Goal: Information Seeking & Learning: Learn about a topic

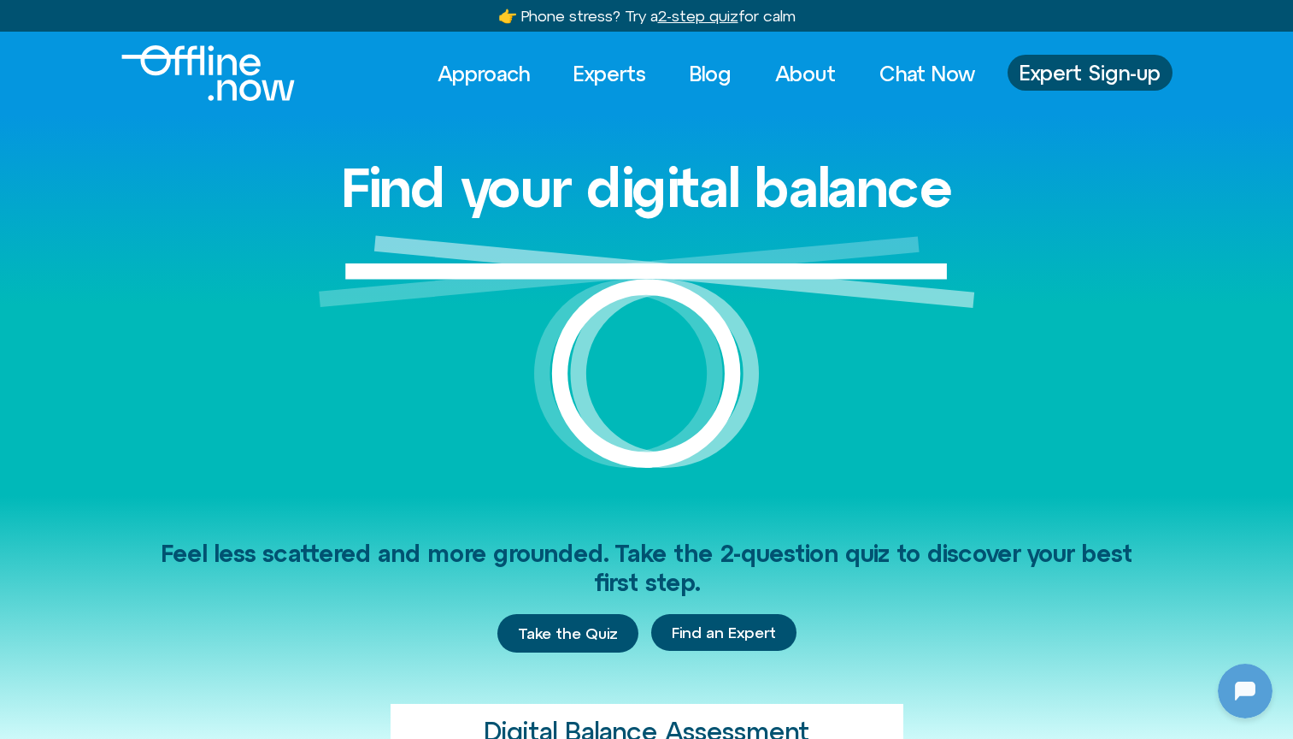
scroll to position [1796, 0]
click at [601, 68] on link "Experts" at bounding box center [609, 74] width 103 height 38
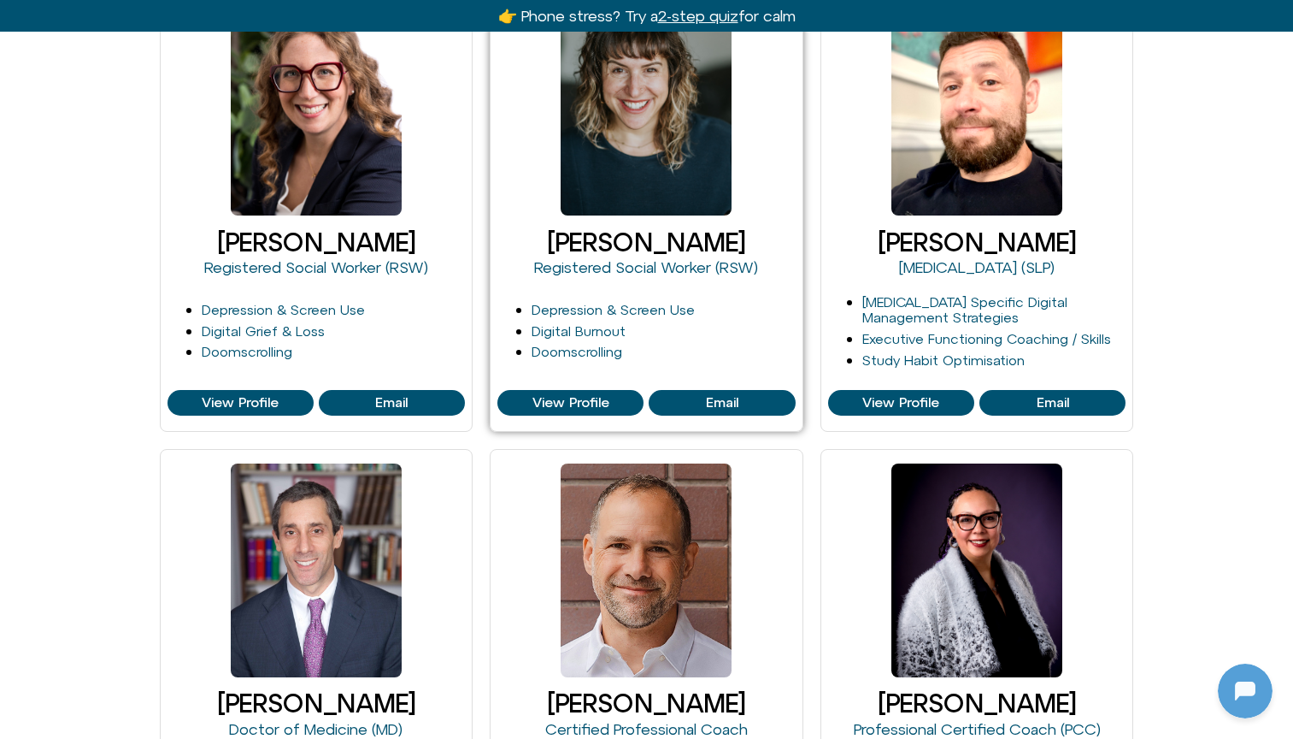
scroll to position [1781, 0]
click at [589, 236] on link "Cleo Haber" at bounding box center [646, 241] width 198 height 29
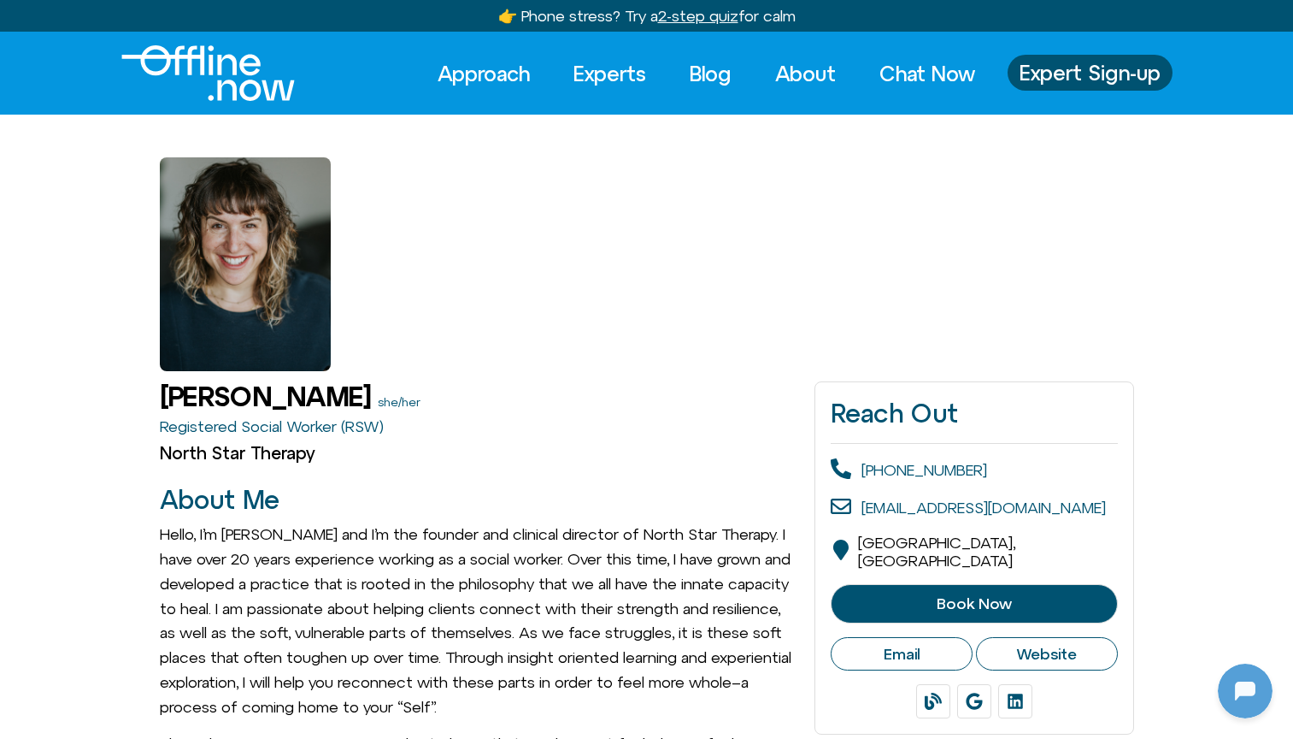
click at [235, 280] on div at bounding box center [245, 264] width 171 height 214
click at [239, 62] on img "Logo" at bounding box center [208, 73] width 174 height 56
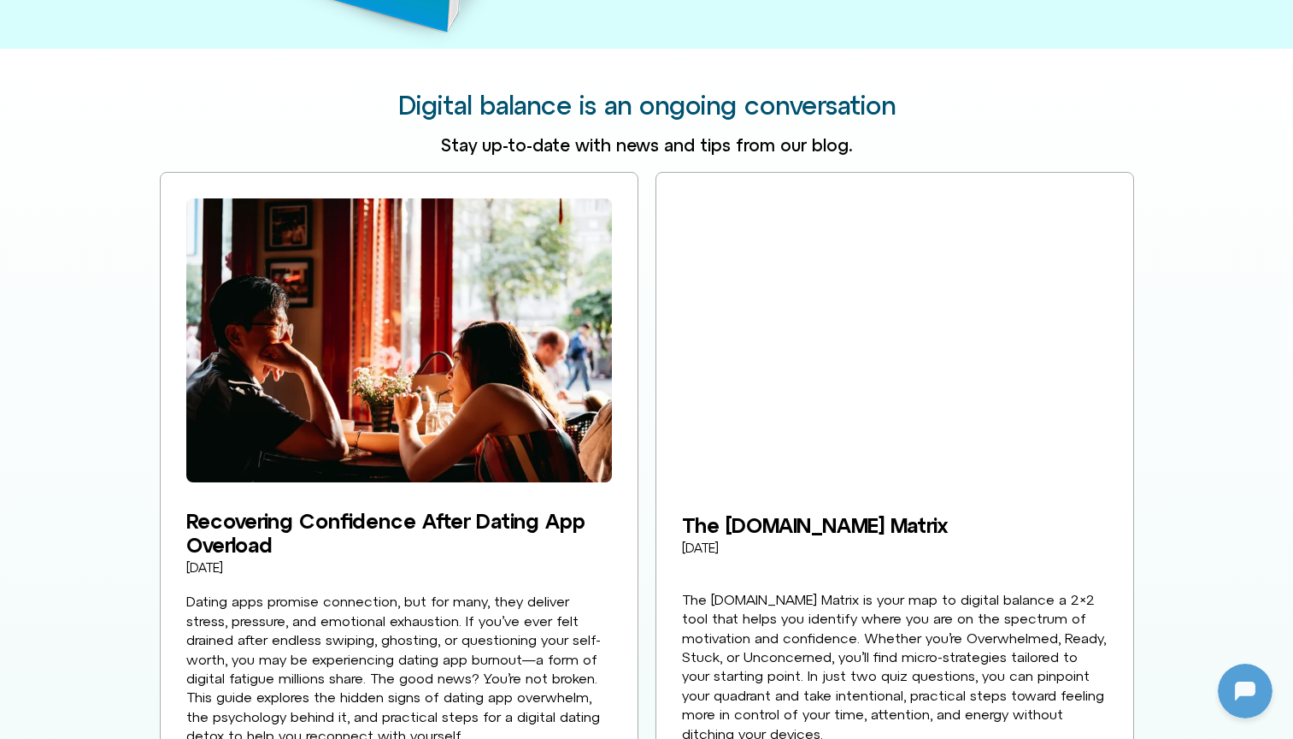
scroll to position [2709, 0]
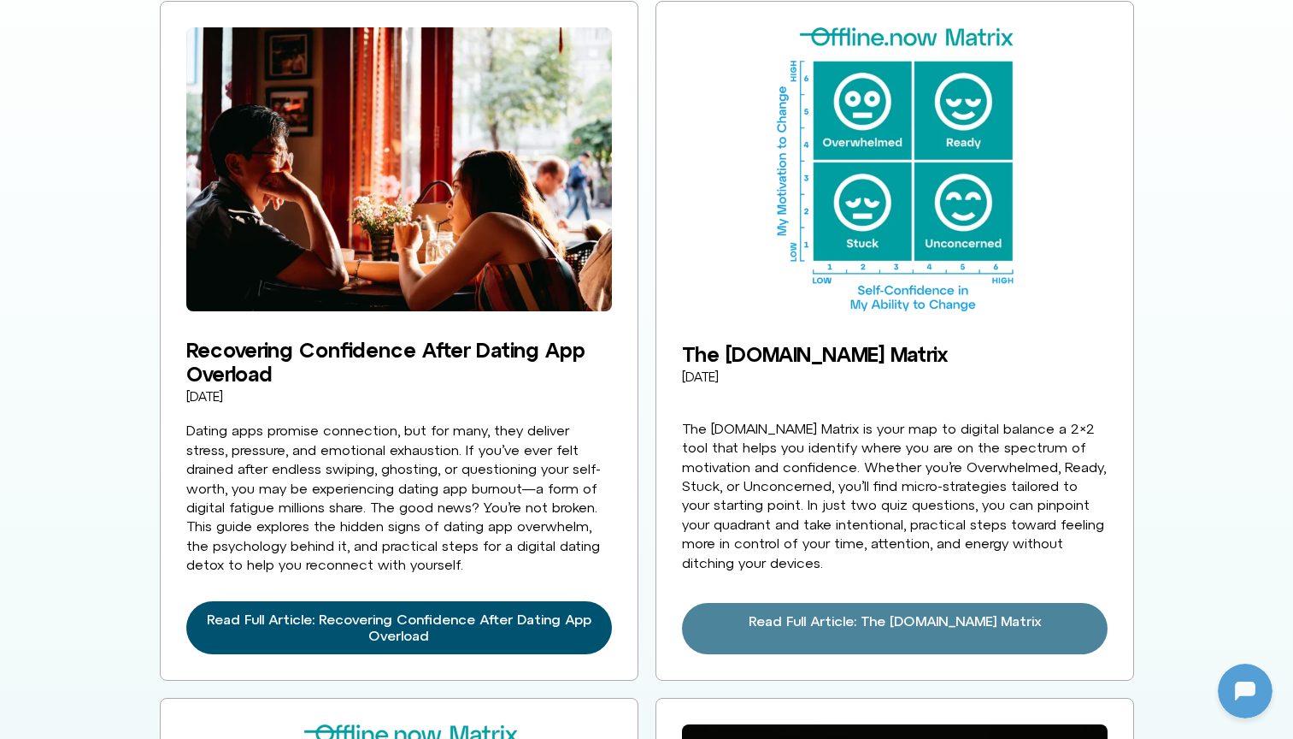
scroll to position [2879, 0]
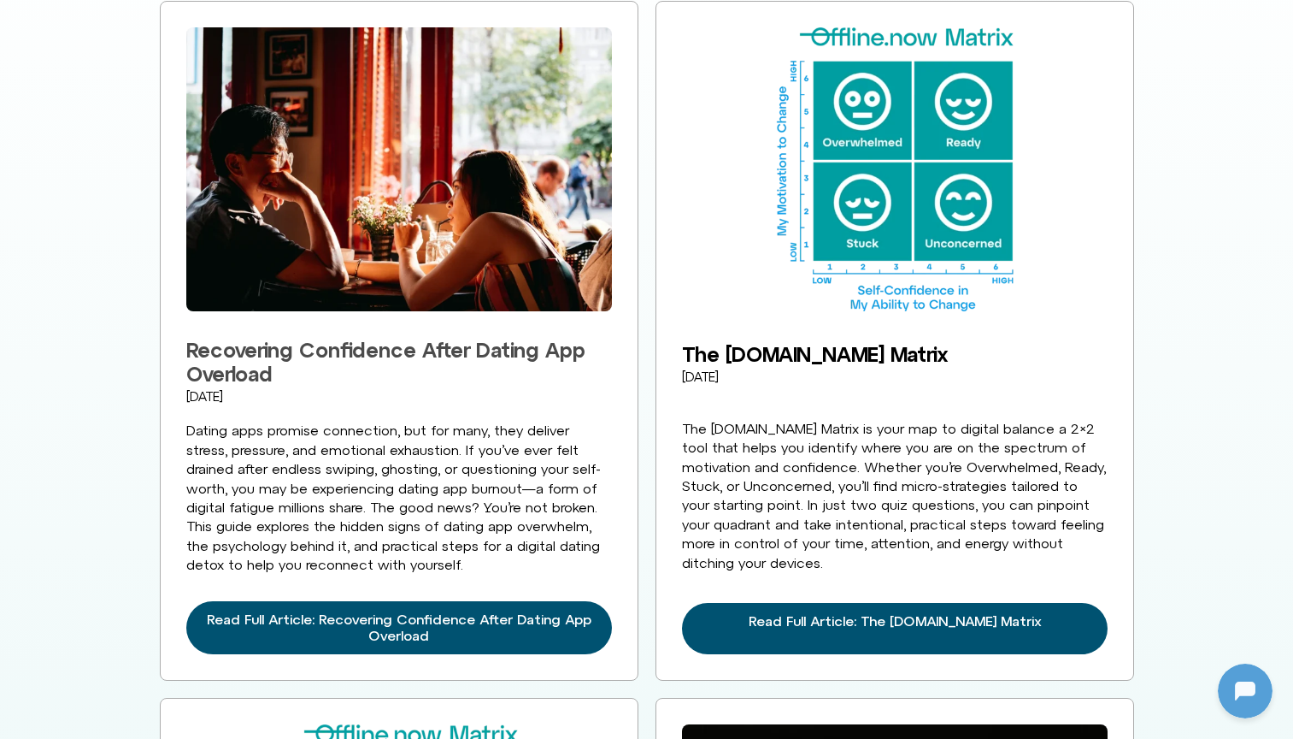
click at [545, 338] on link "Recovering Confidence After Dating App Overload" at bounding box center [385, 362] width 399 height 48
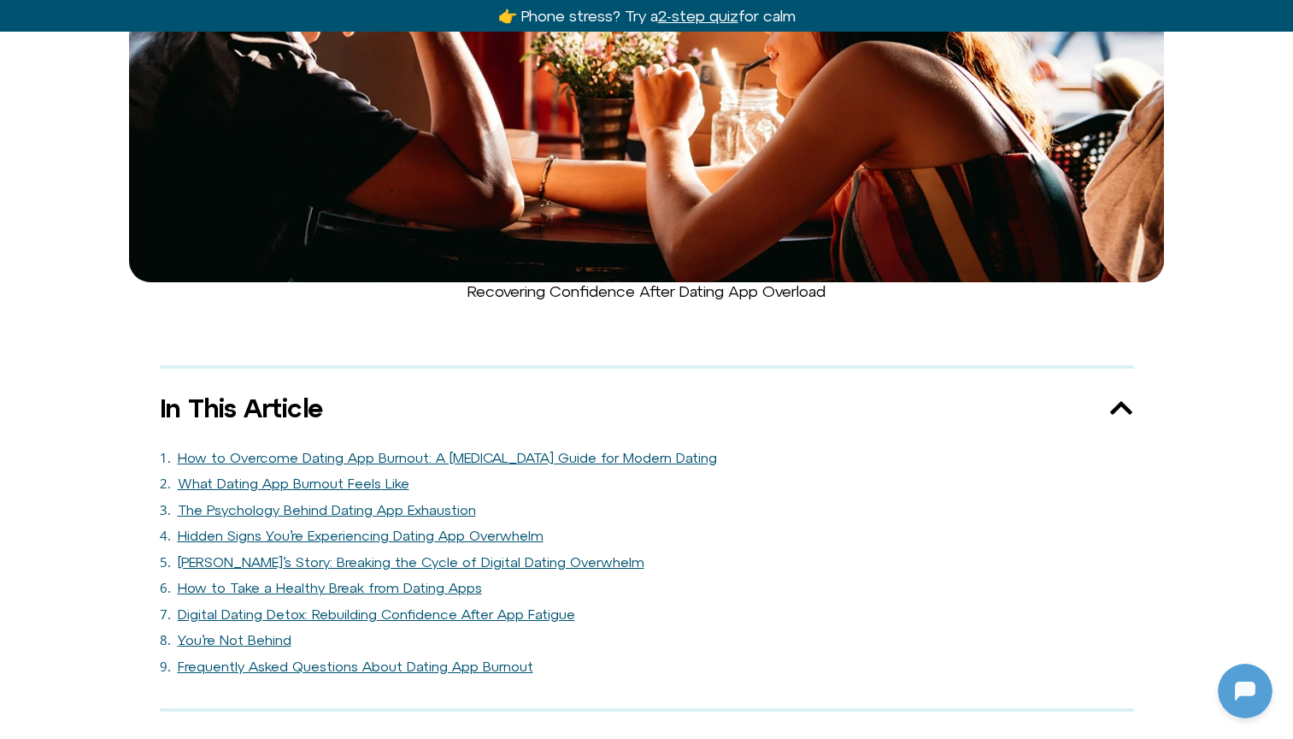
scroll to position [822, 0]
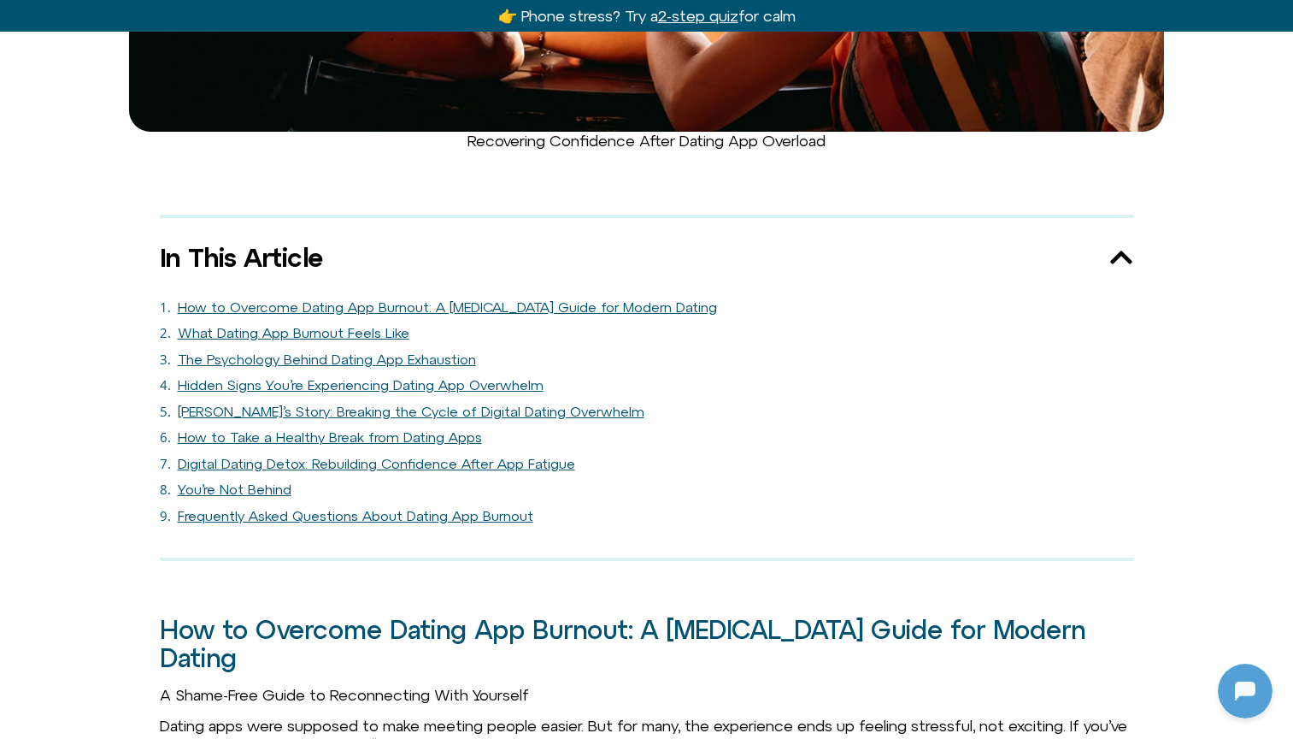
scroll to position [937, 0]
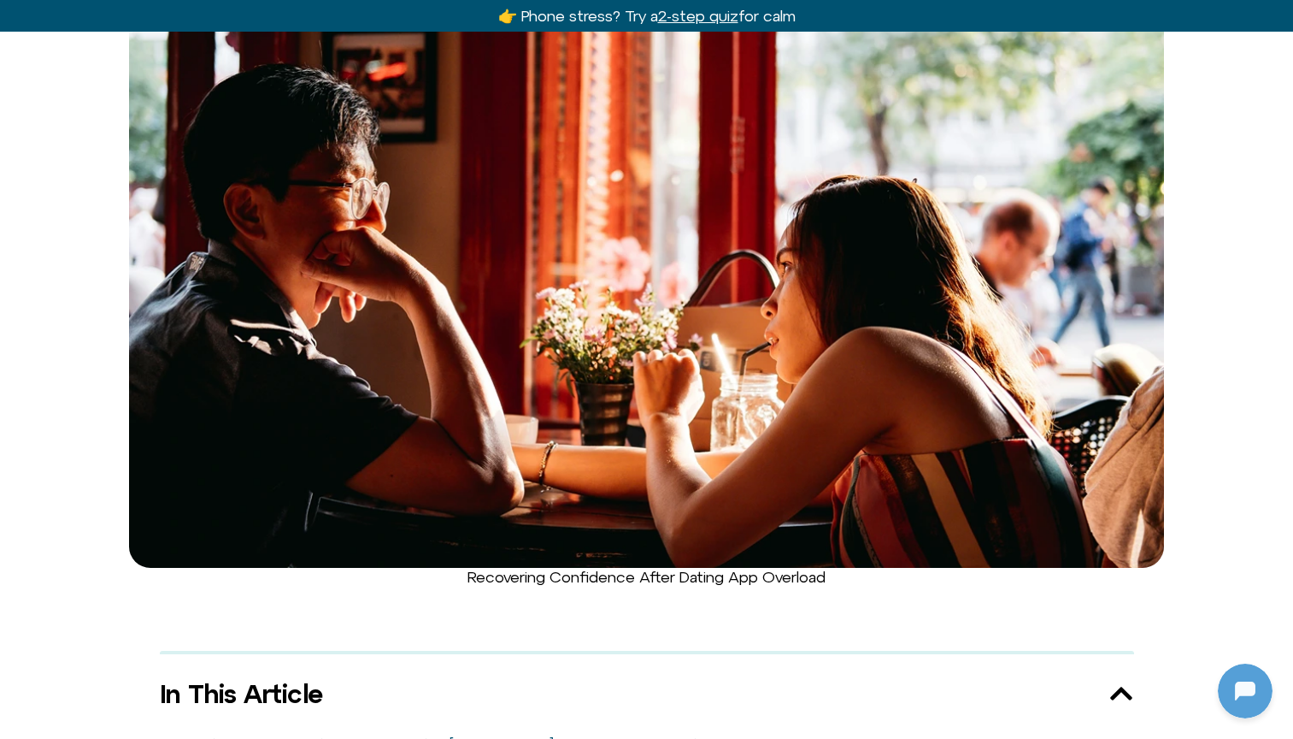
scroll to position [546, 0]
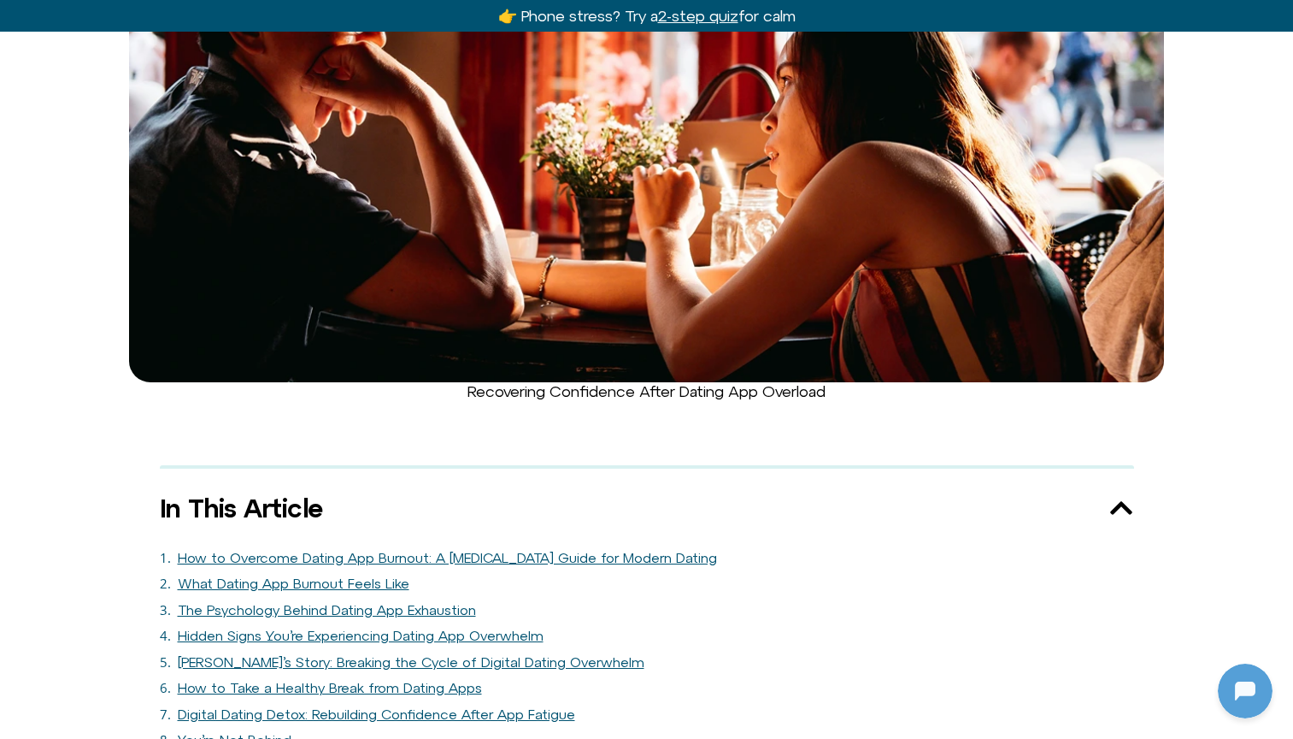
scroll to position [1796, 0]
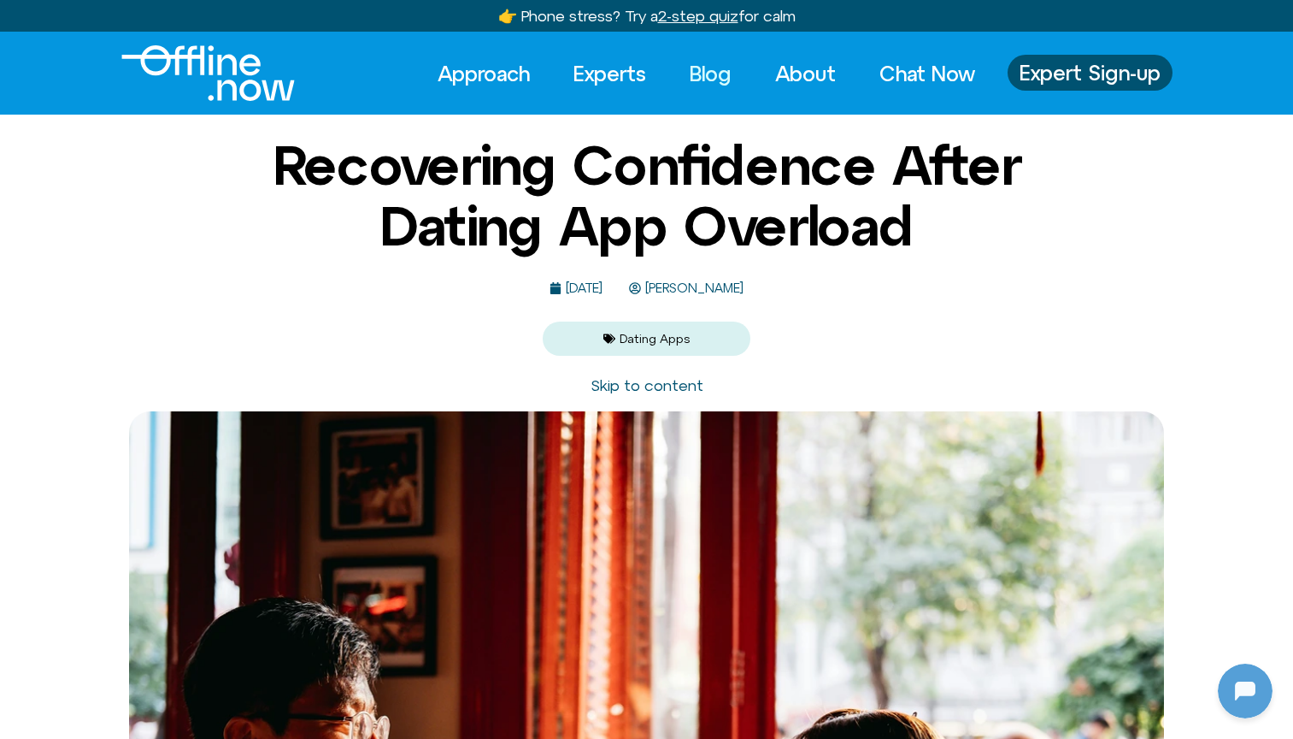
click at [723, 74] on link "Blog" at bounding box center [710, 74] width 73 height 38
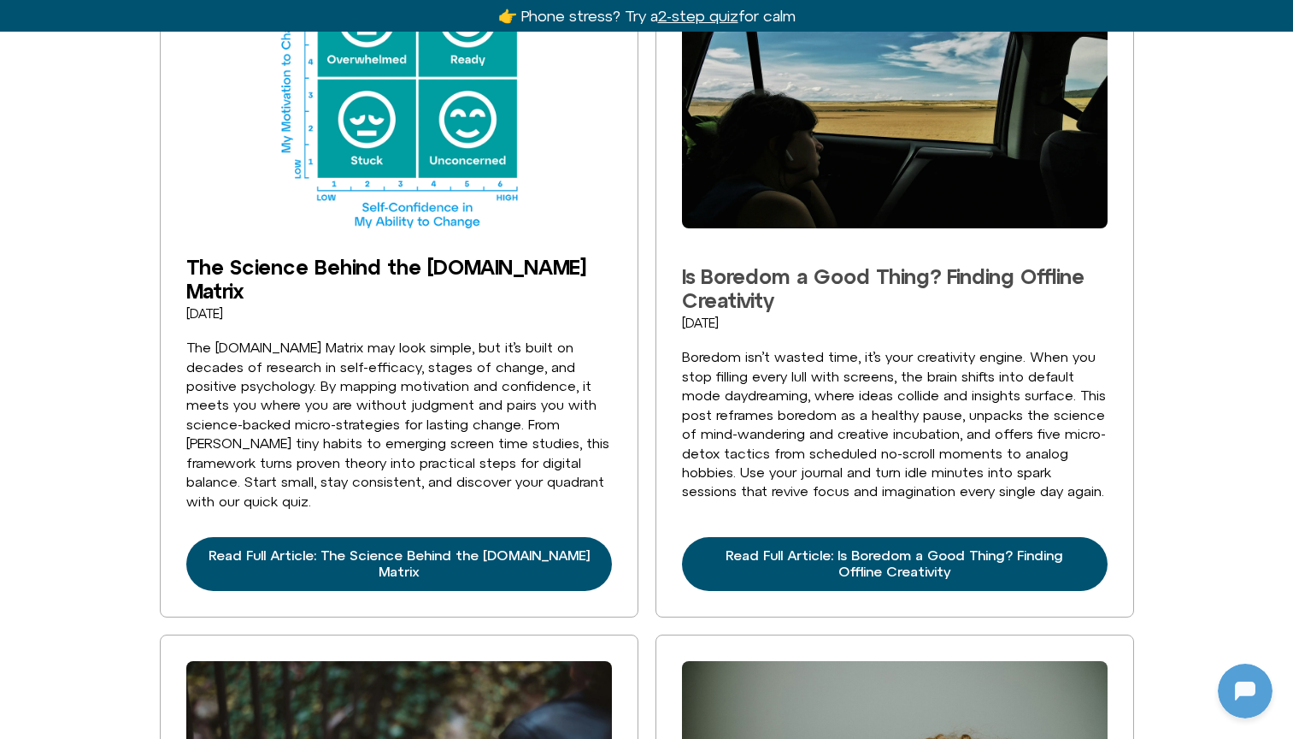
scroll to position [1796, 0]
click at [769, 265] on link "Is Boredom a Good Thing? Finding Offline Creativity" at bounding box center [883, 288] width 403 height 48
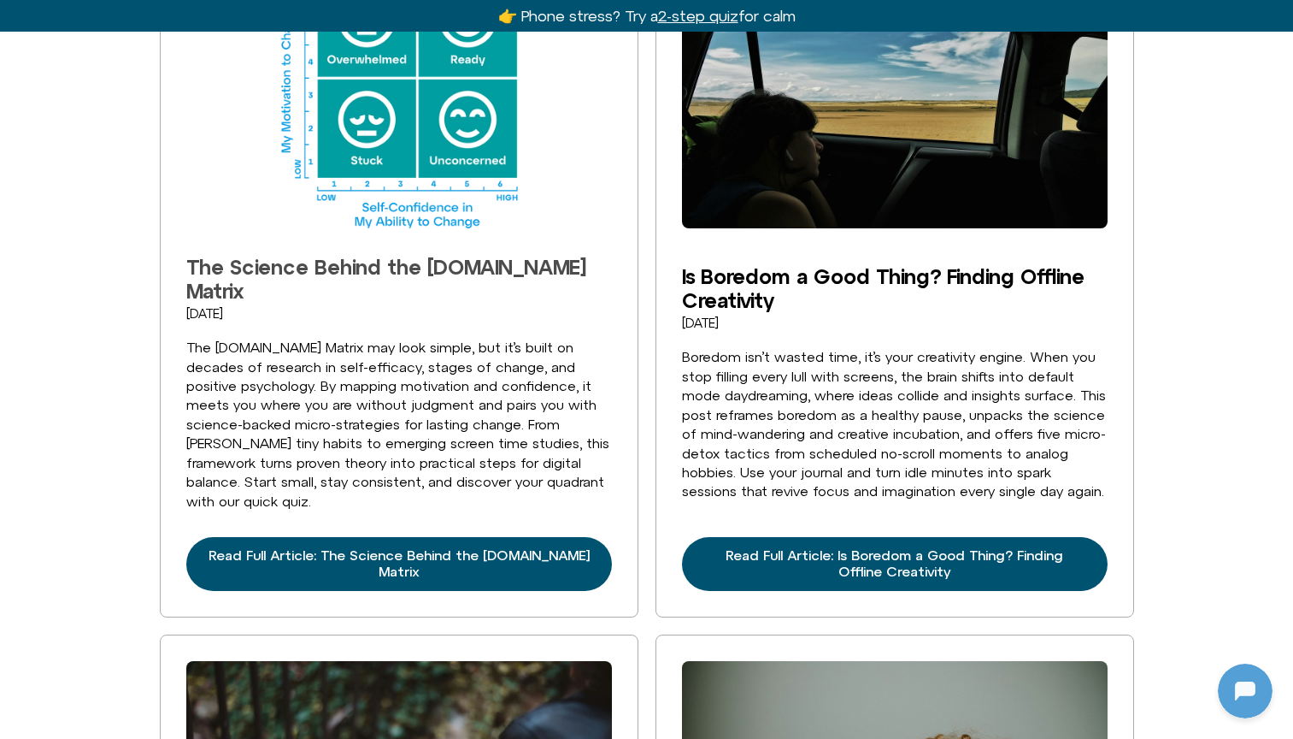
click at [475, 259] on link "The Science Behind the Offline.now Matrix" at bounding box center [386, 279] width 400 height 48
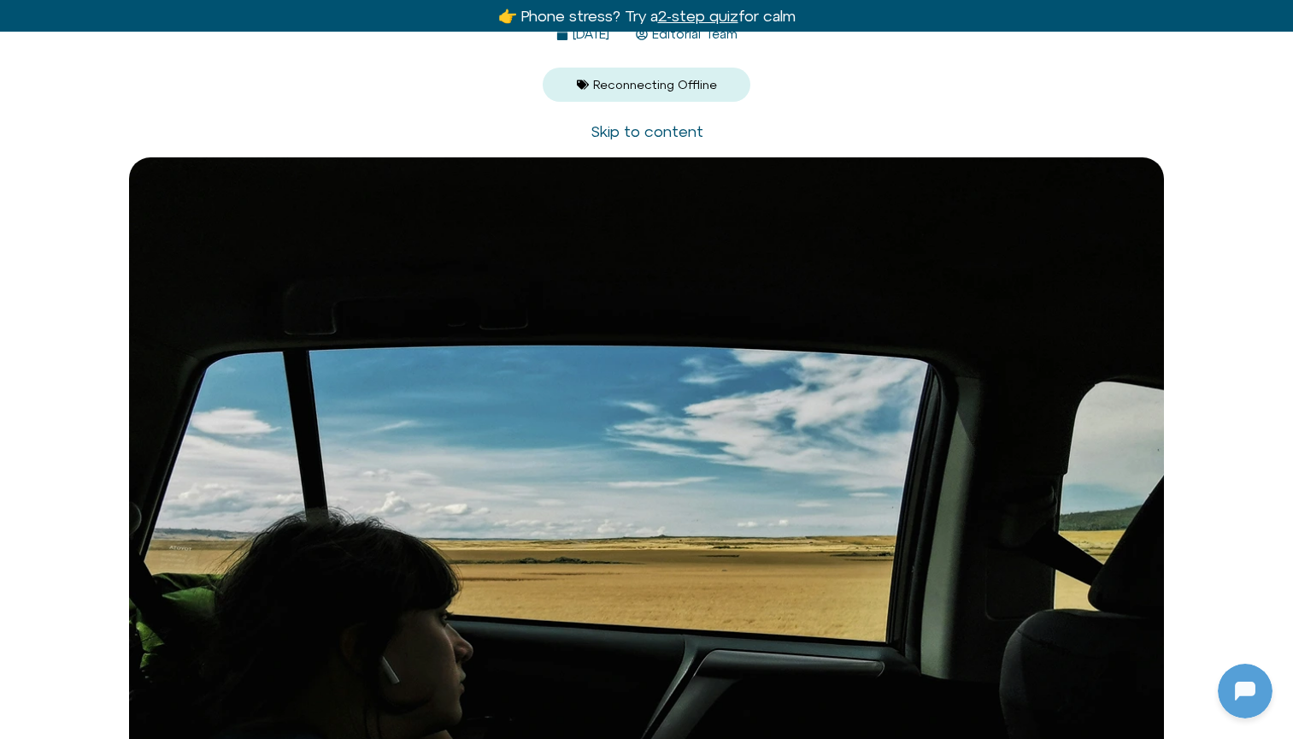
scroll to position [255, 0]
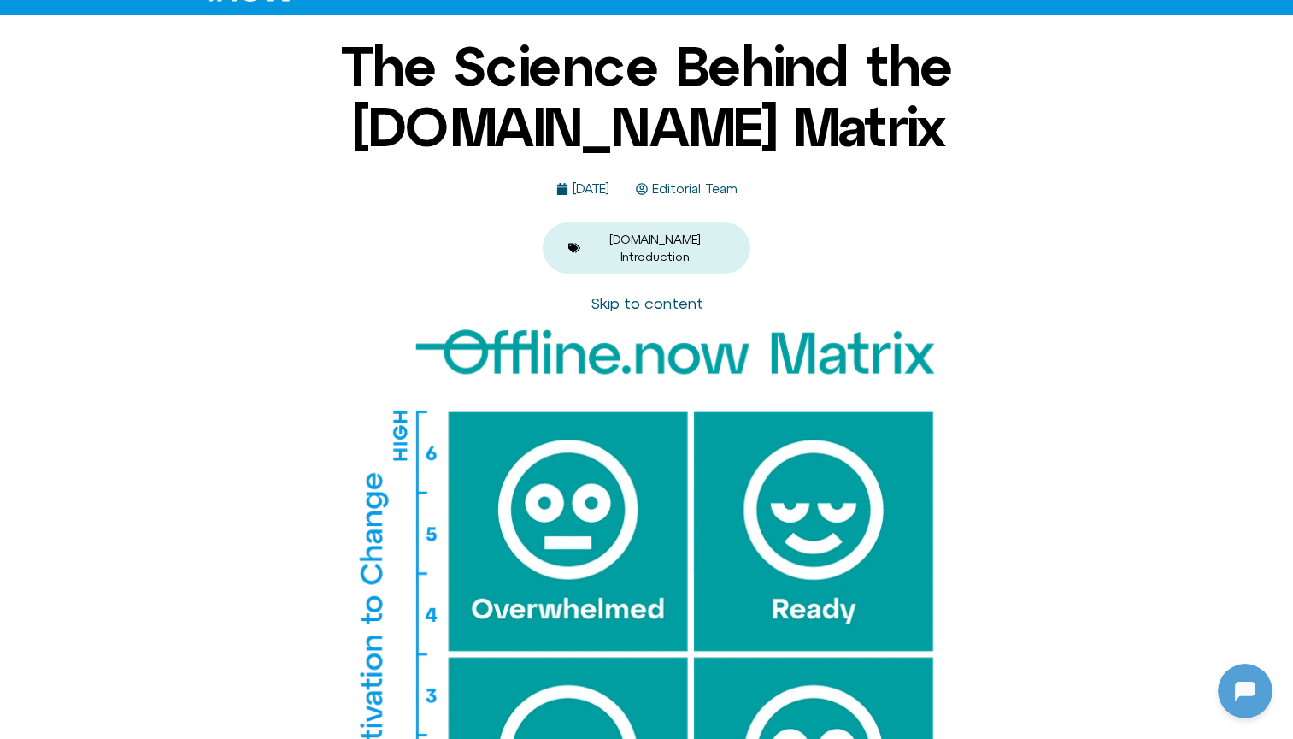
scroll to position [1, 0]
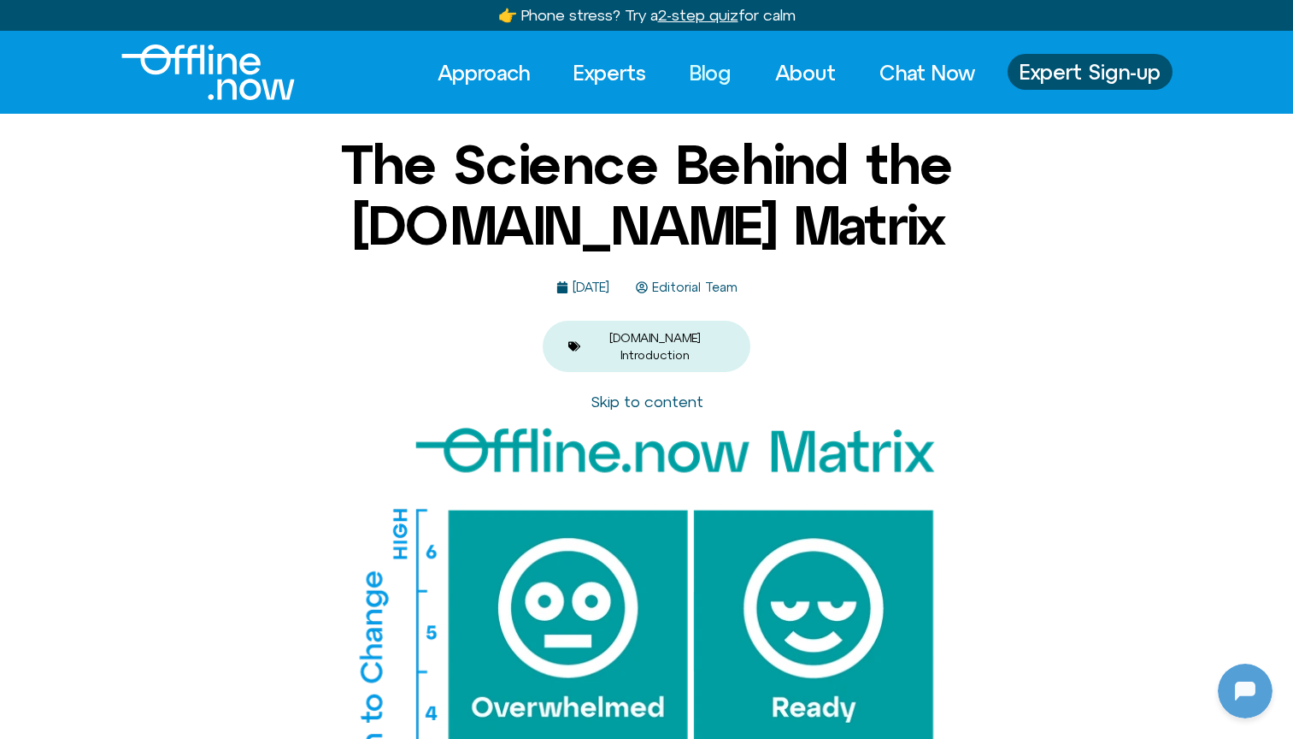
click at [722, 66] on link "Blog" at bounding box center [710, 73] width 73 height 38
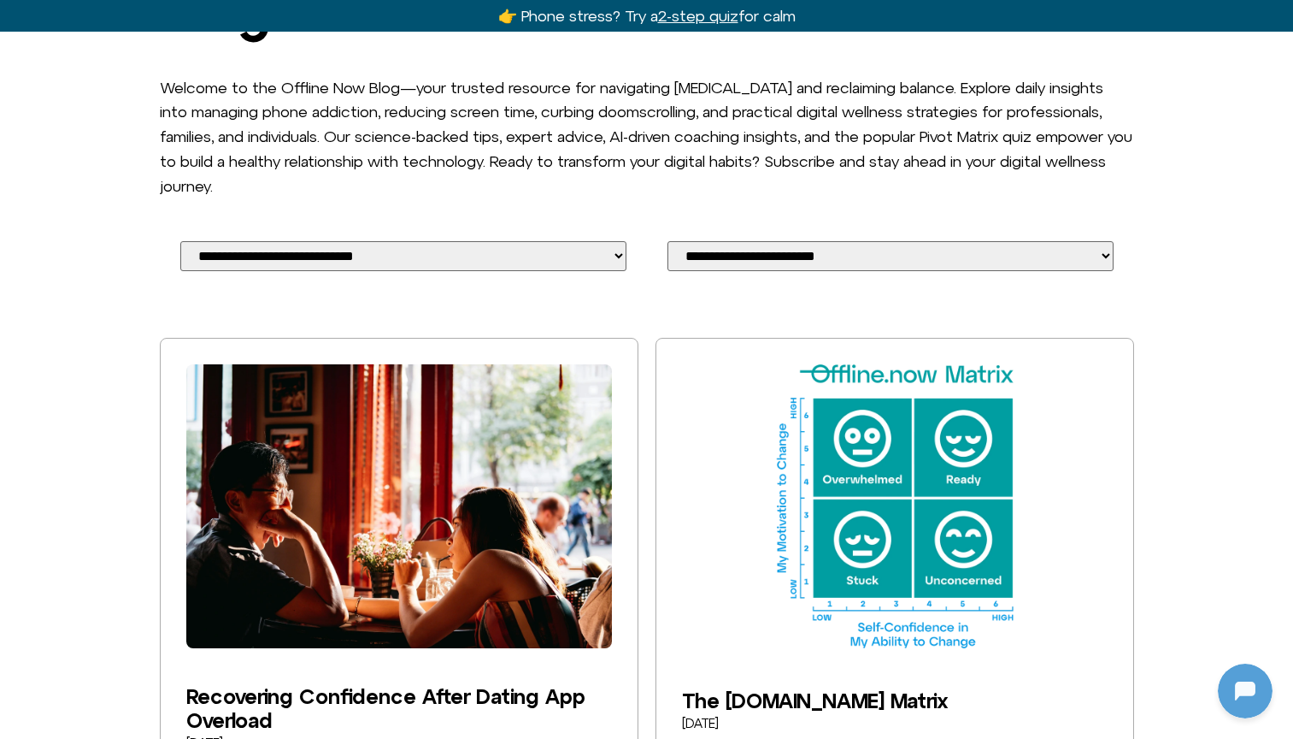
scroll to position [380, 0]
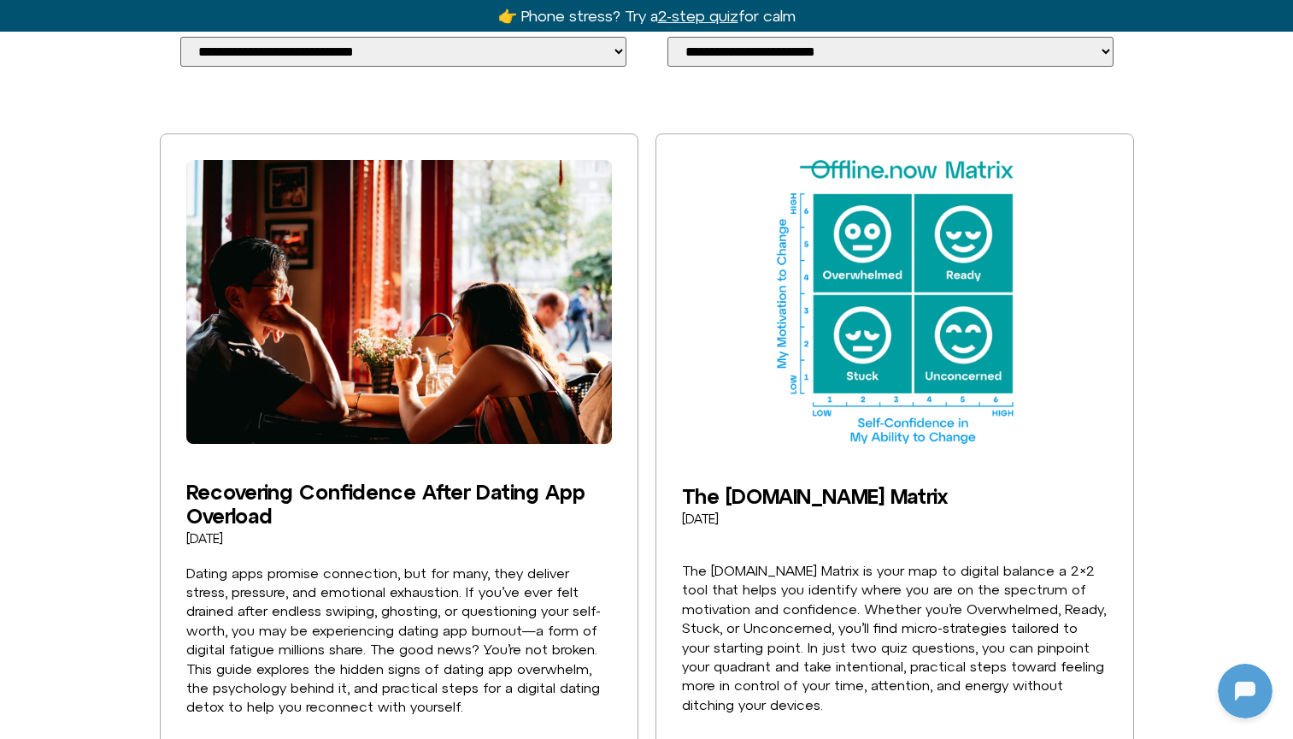
click at [433, 283] on img at bounding box center [399, 302] width 426 height 284
click at [339, 489] on h2 "Recovering Confidence After Dating App Overload" at bounding box center [399, 504] width 426 height 48
click at [339, 480] on link "Recovering Confidence After Dating App Overload" at bounding box center [385, 504] width 399 height 48
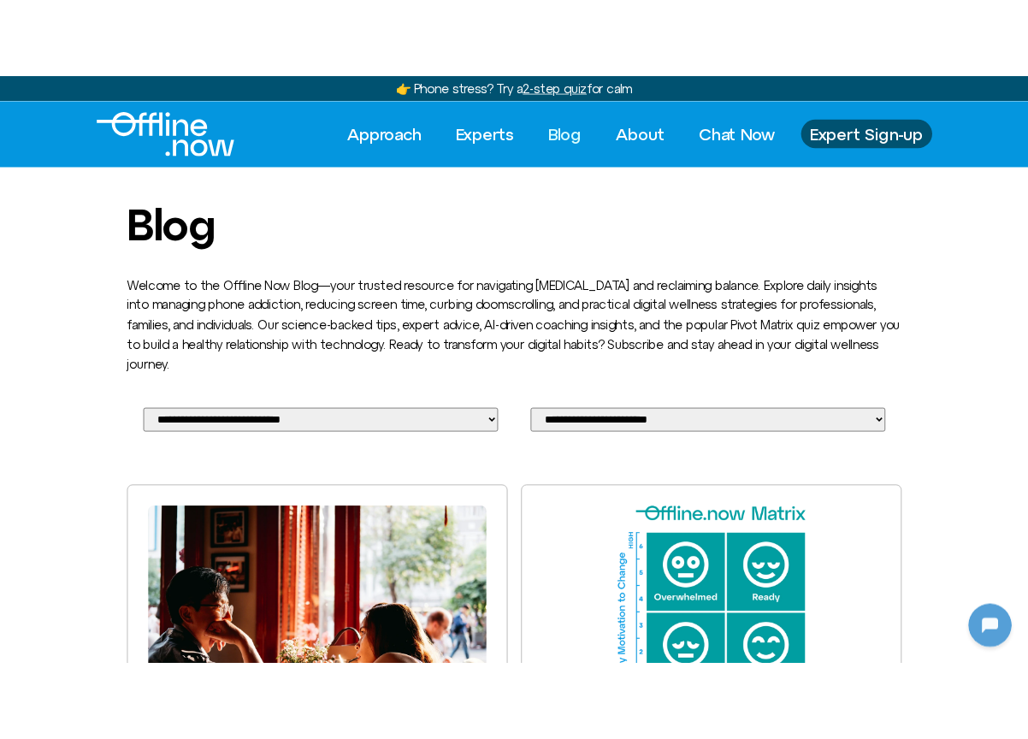
scroll to position [526, 0]
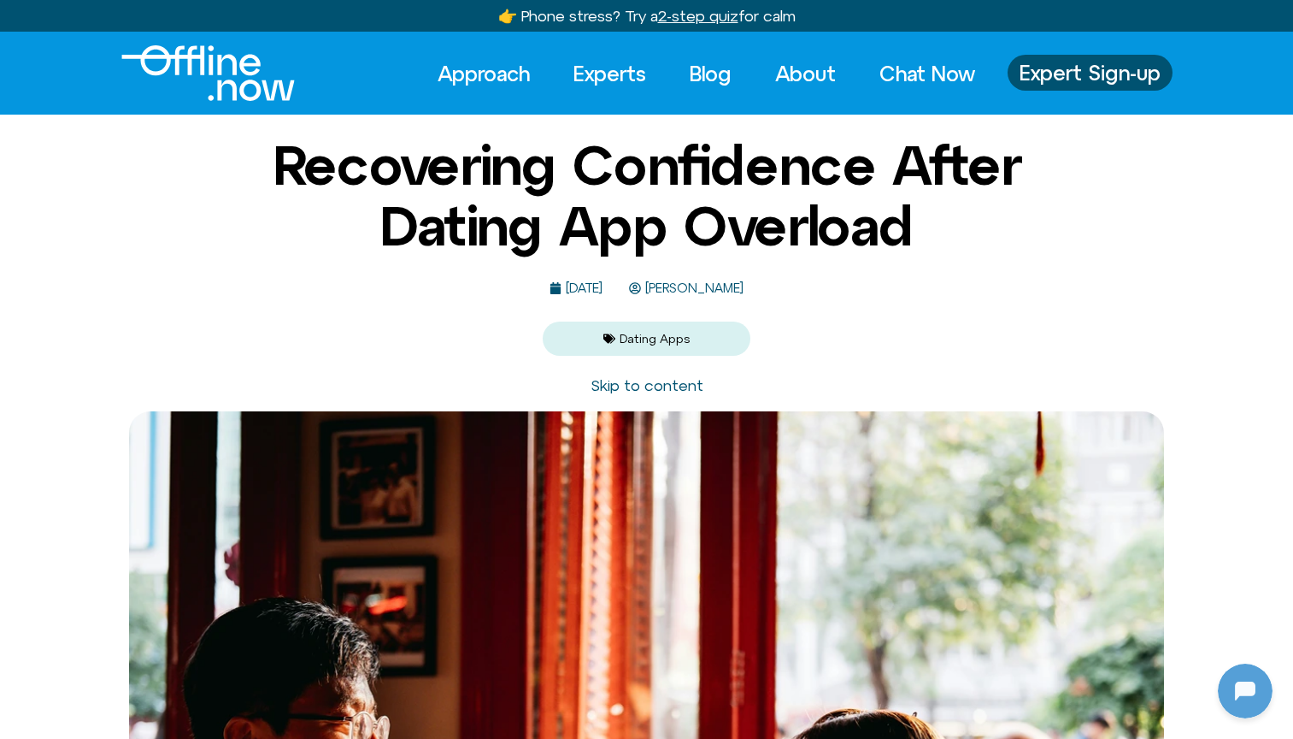
scroll to position [2, 0]
